Goal: Information Seeking & Learning: Learn about a topic

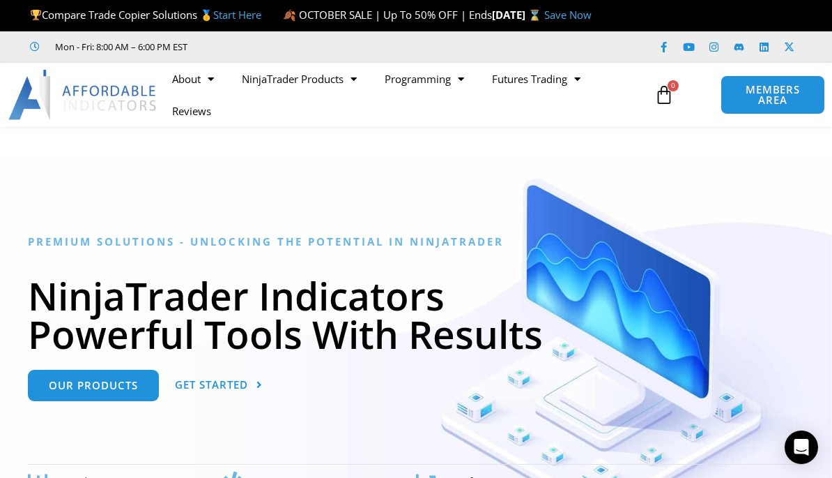
click at [229, 8] on link "Start Here" at bounding box center [237, 15] width 48 height 14
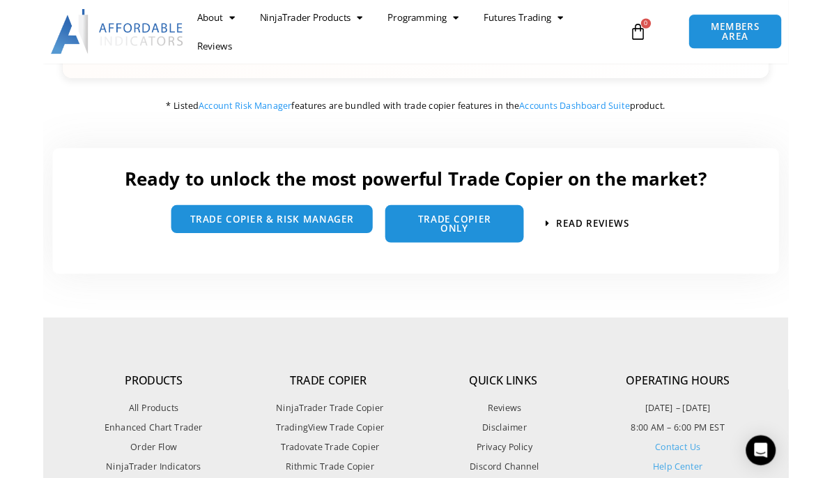
scroll to position [1984, 0]
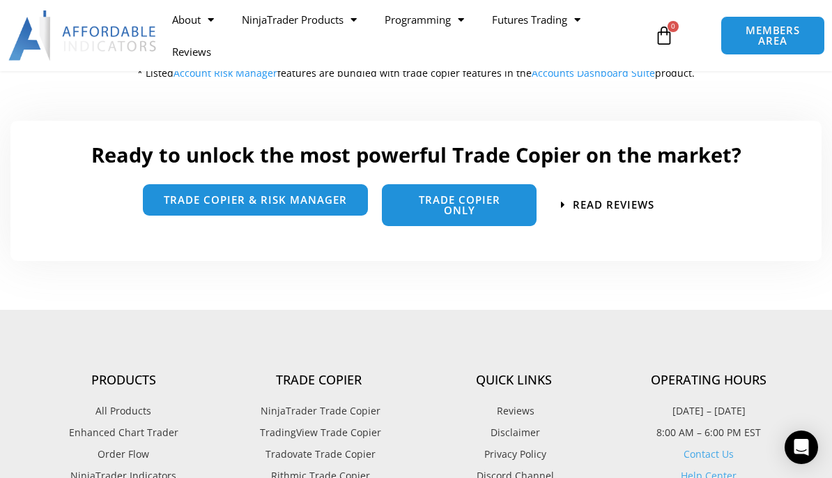
click at [495, 207] on span "Trade Copier Only" at bounding box center [459, 205] width 113 height 21
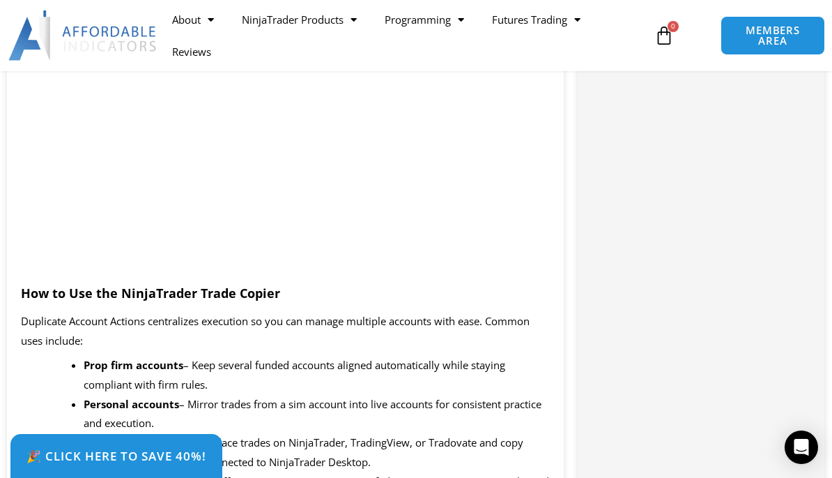
scroll to position [1434, 0]
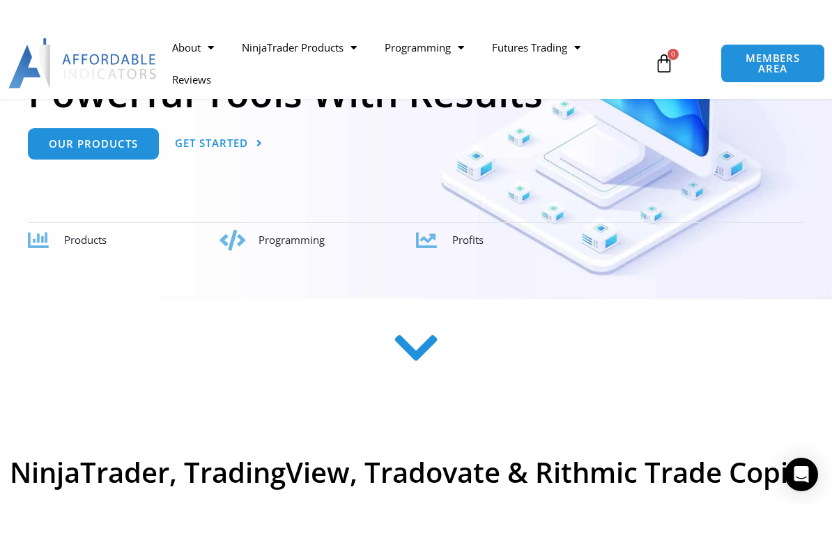
scroll to position [234, 0]
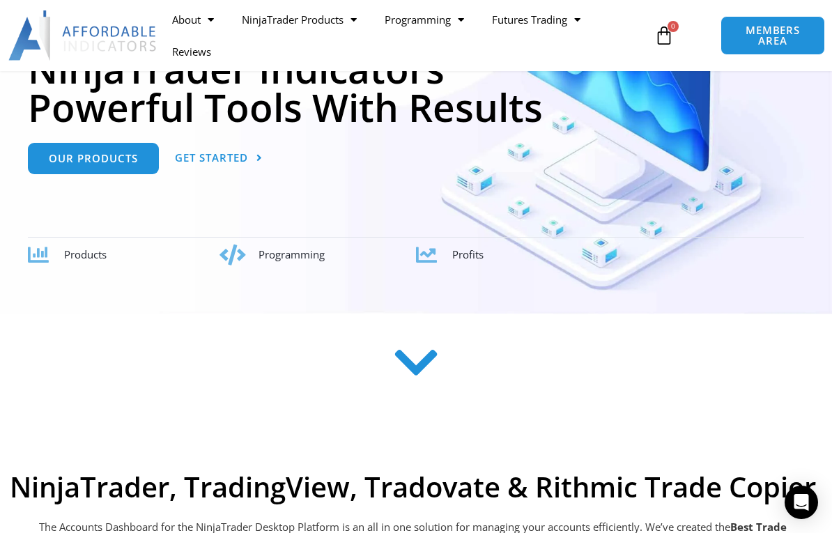
click at [420, 388] on icon at bounding box center [417, 364] width 50 height 50
